Goal: Use online tool/utility: Utilize a website feature to perform a specific function

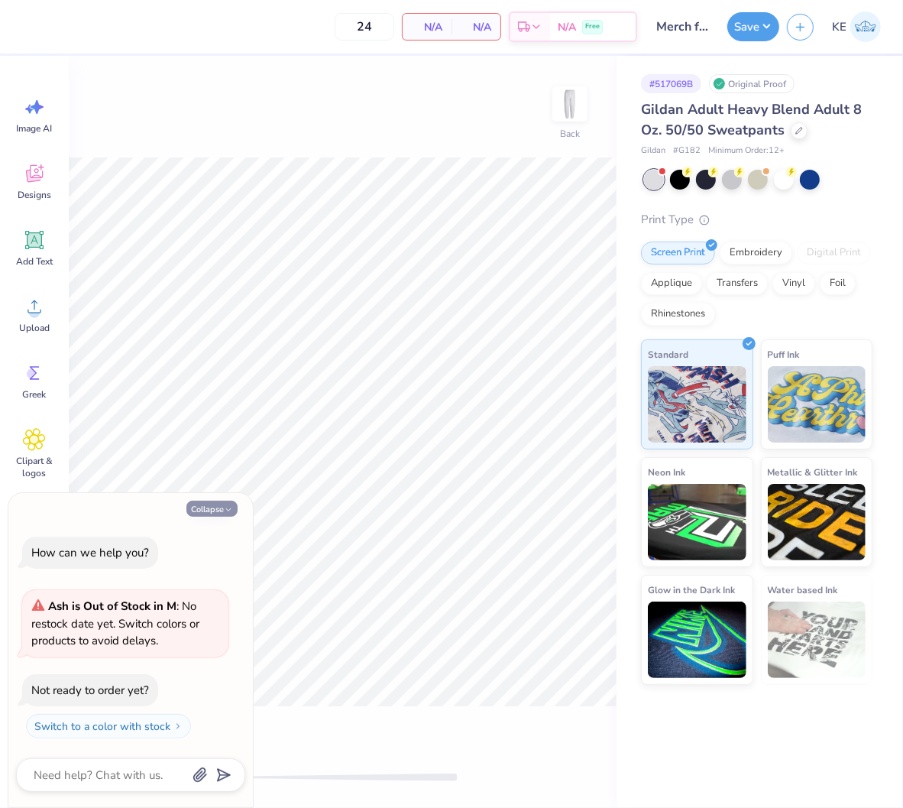
click at [215, 503] on button "Collapse" at bounding box center [211, 509] width 51 height 16
type textarea "x"
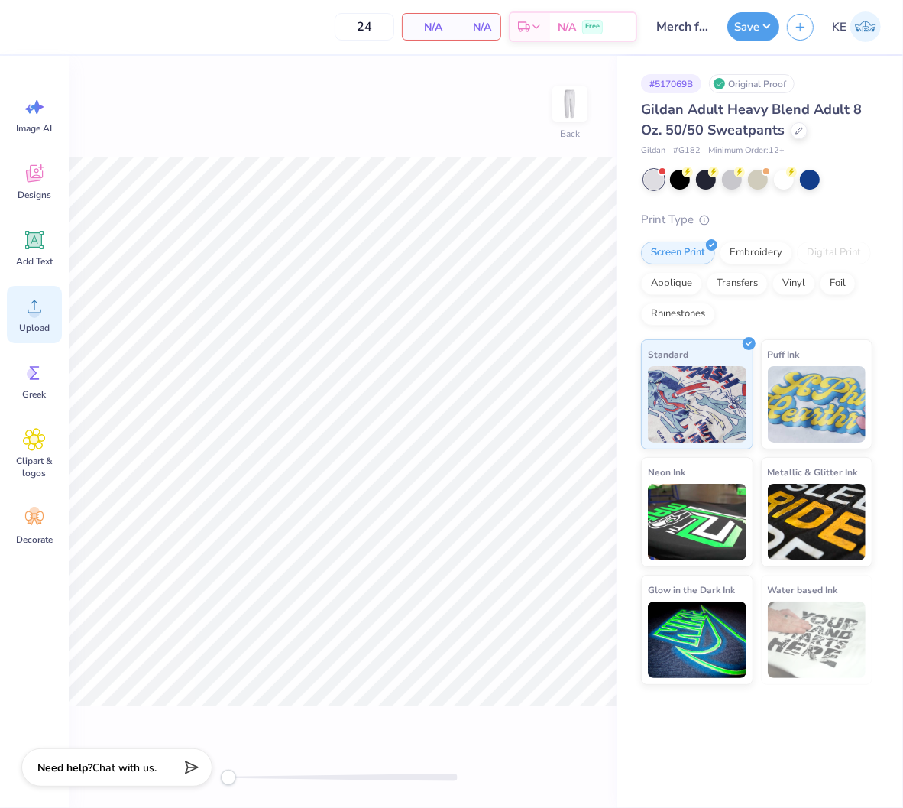
click at [13, 316] on div "Upload" at bounding box center [34, 314] width 55 height 57
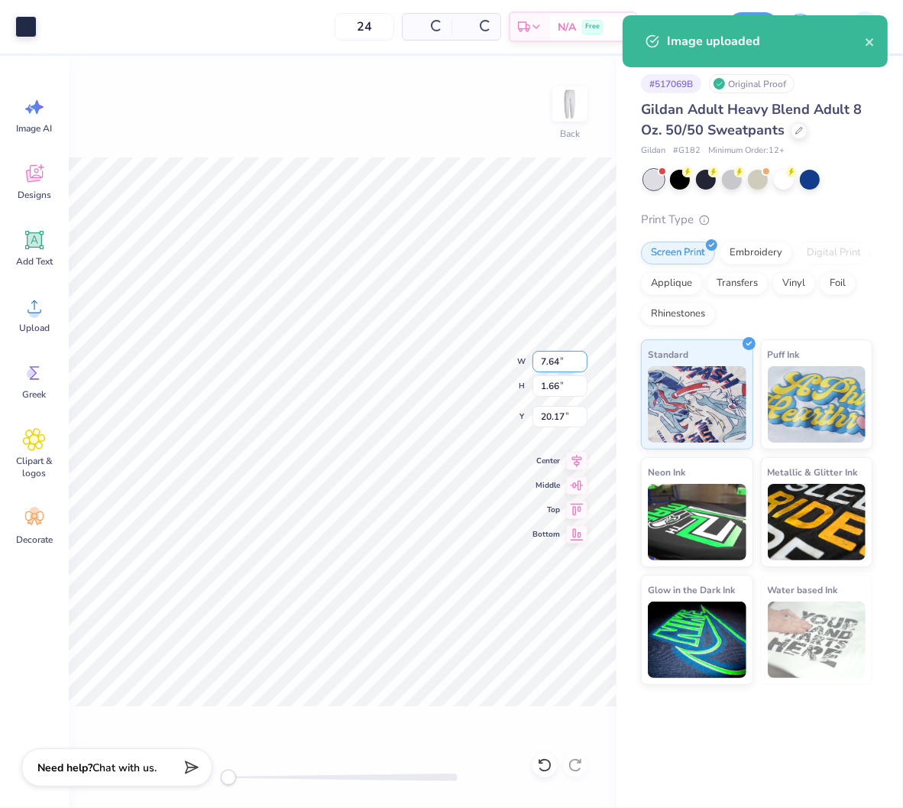
click at [555, 365] on input "7.64" at bounding box center [560, 361] width 55 height 21
type input "4"
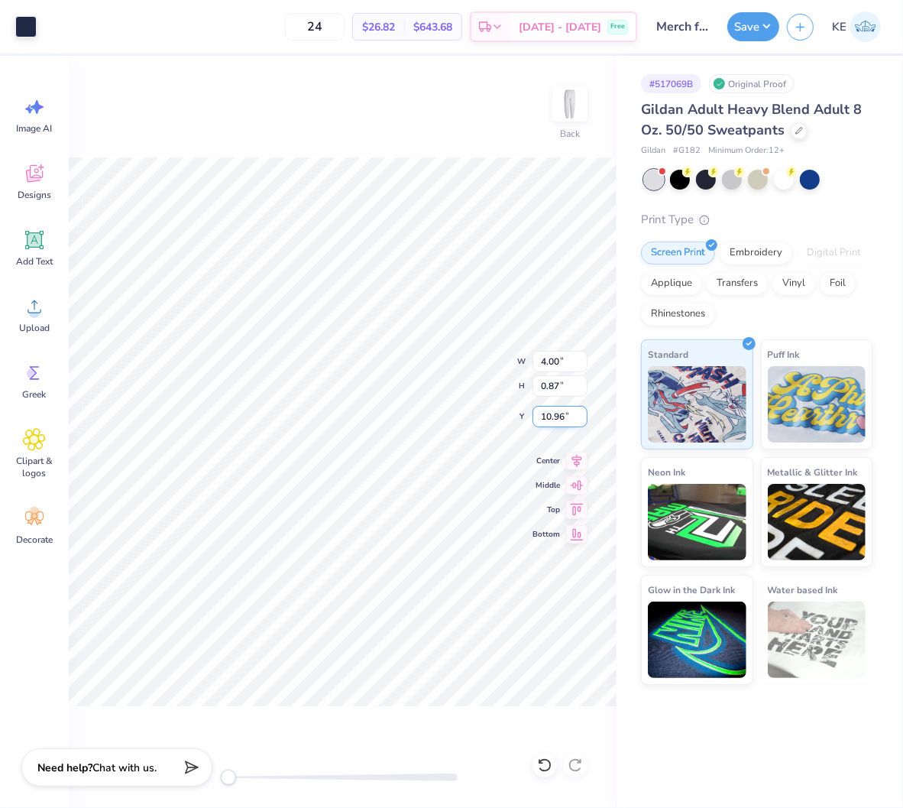
click at [548, 413] on input "10.96" at bounding box center [560, 416] width 55 height 21
type input "6"
click at [24, 318] on div "Upload" at bounding box center [34, 314] width 55 height 57
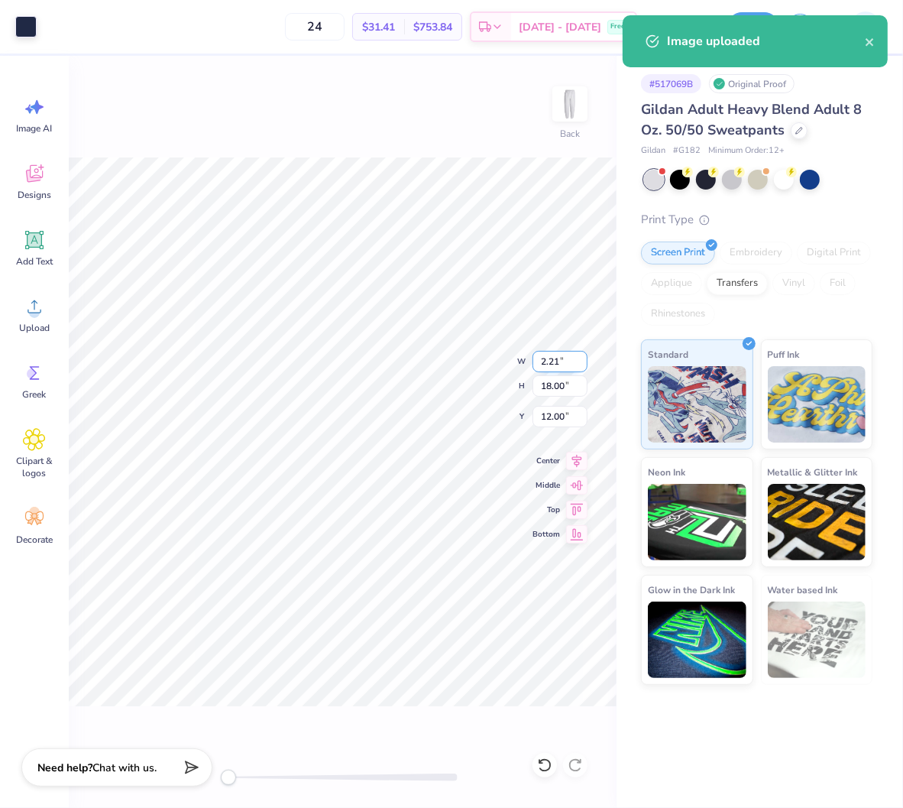
click at [551, 356] on input "2.21" at bounding box center [560, 361] width 55 height 21
type input "3"
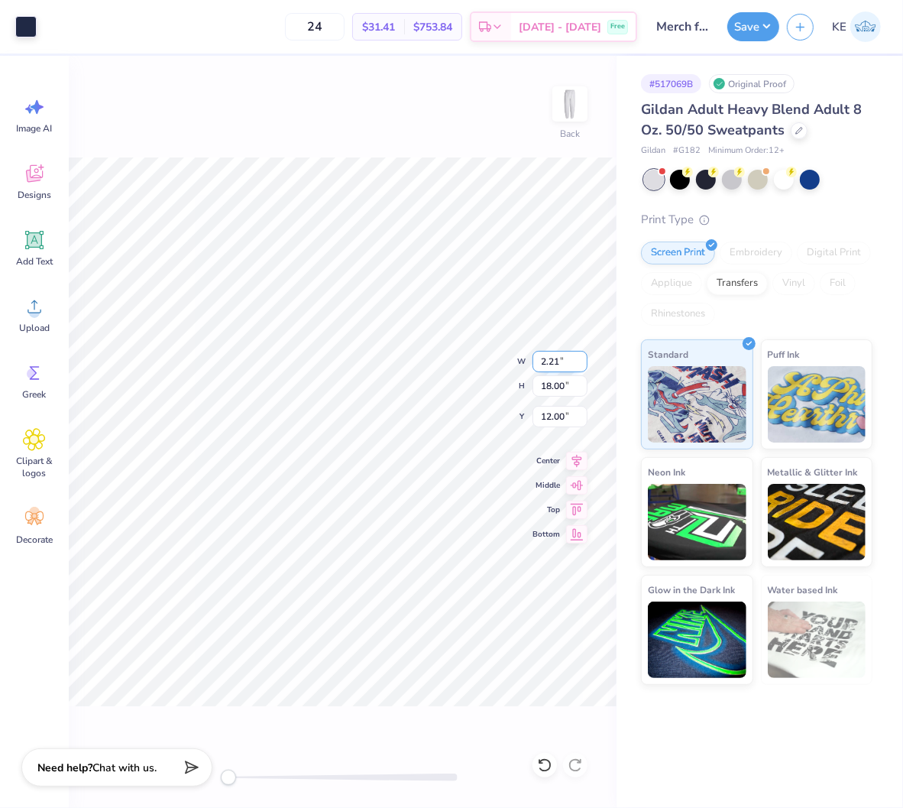
click at [548, 359] on input "2.21" at bounding box center [560, 361] width 55 height 21
type input "3"
click at [546, 358] on input "2.21" at bounding box center [560, 361] width 55 height 21
type input "2"
click at [559, 411] on input "13.65" at bounding box center [560, 416] width 55 height 21
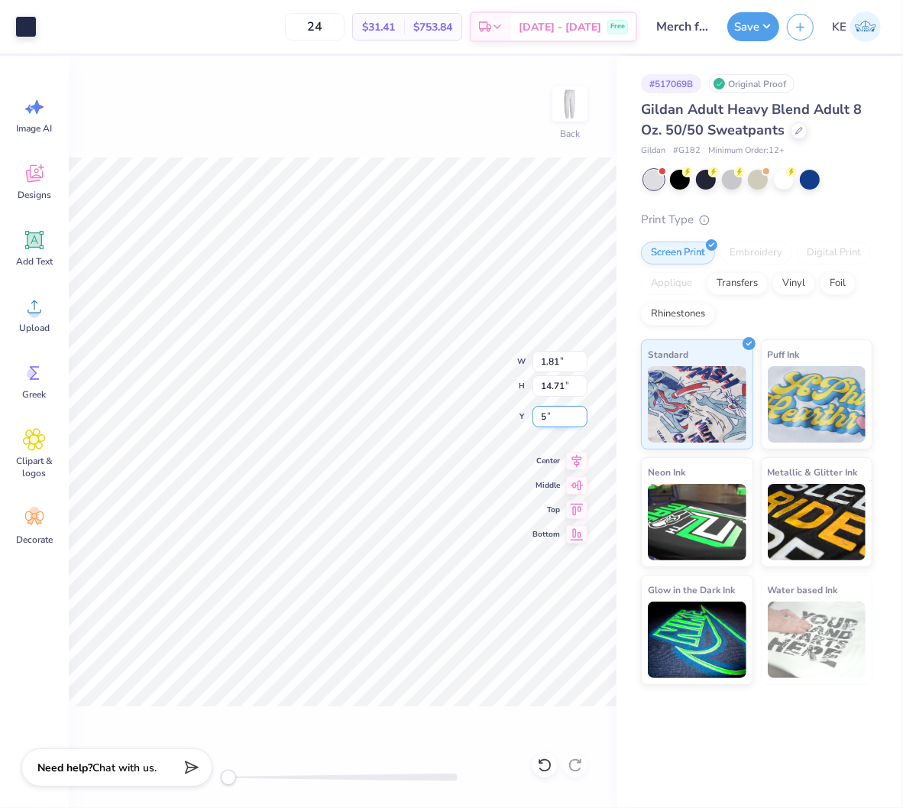
type input "5"
click at [543, 417] on input "5.00" at bounding box center [560, 416] width 55 height 21
type input "5"
click at [566, 410] on input "4.22" at bounding box center [560, 416] width 55 height 21
type input "5"
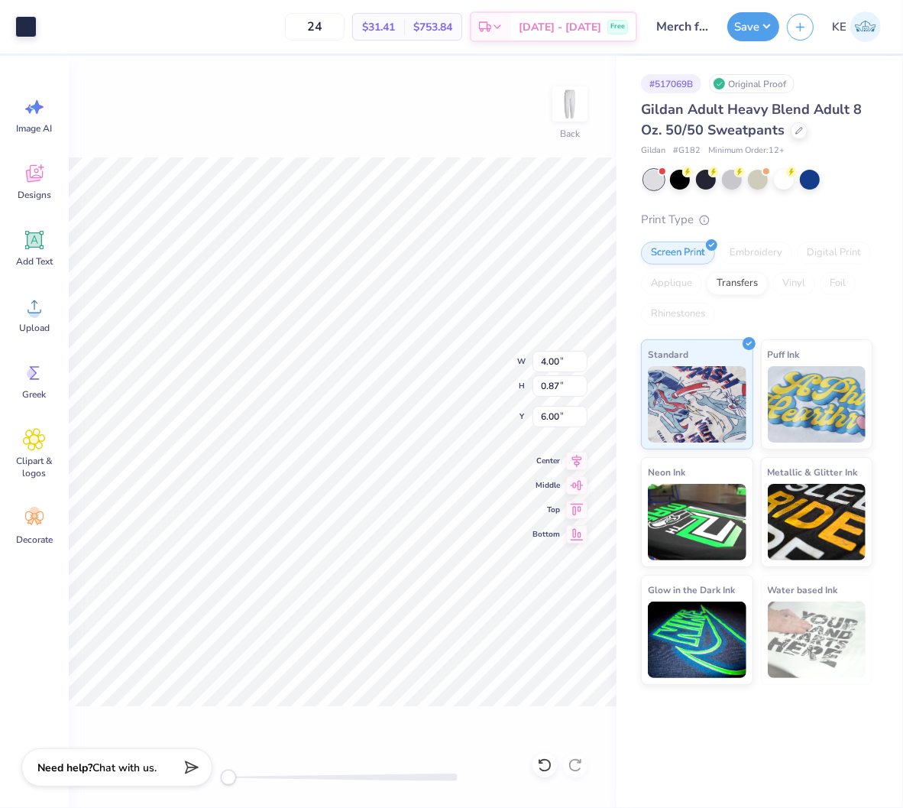
type input "4.00"
type input "0.87"
type input "6.00"
click at [760, 23] on button "Save" at bounding box center [754, 24] width 52 height 29
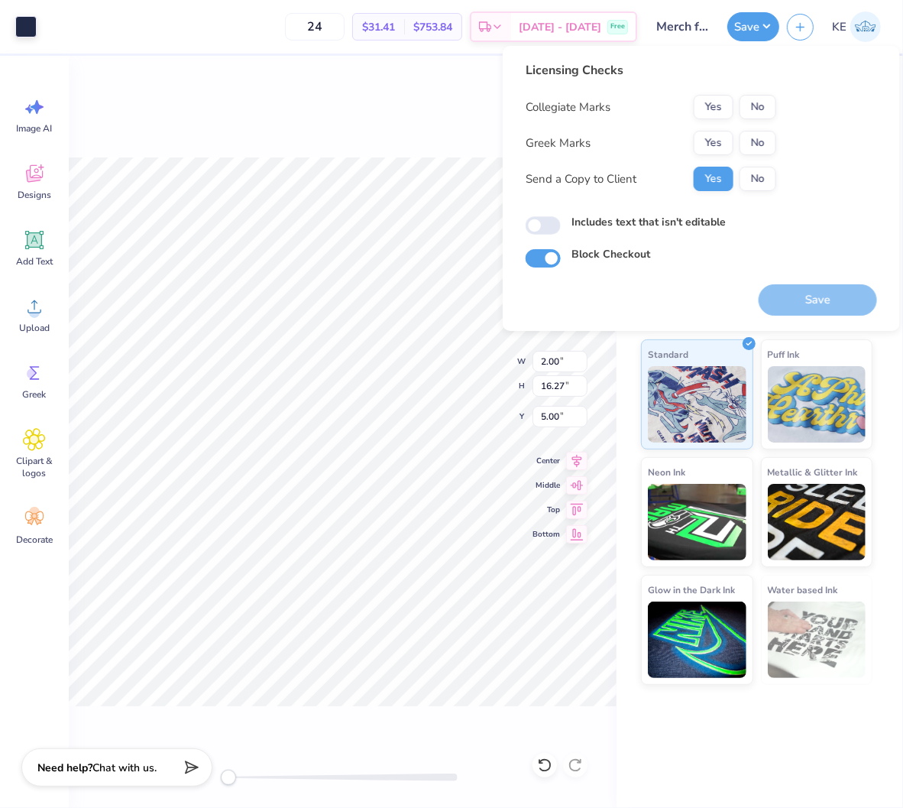
click at [755, 157] on div "Collegiate Marks Yes No Greek Marks Yes No Send a Copy to Client Yes No" at bounding box center [651, 143] width 251 height 96
click at [755, 146] on button "No" at bounding box center [758, 143] width 37 height 24
click at [752, 112] on button "No" at bounding box center [758, 107] width 37 height 24
click at [812, 309] on button "Save" at bounding box center [818, 299] width 118 height 31
